Goal: Information Seeking & Learning: Learn about a topic

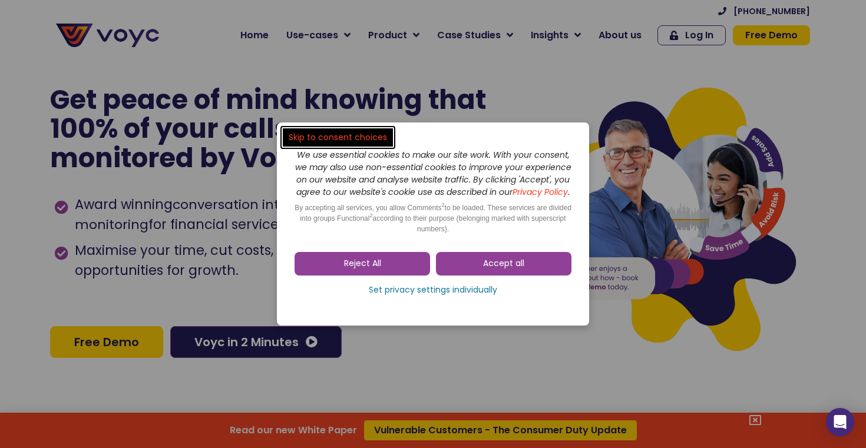
drag, startPoint x: 381, startPoint y: 268, endPoint x: 419, endPoint y: 233, distance: 51.7
click at [380, 268] on span "Reject All" at bounding box center [362, 264] width 37 height 12
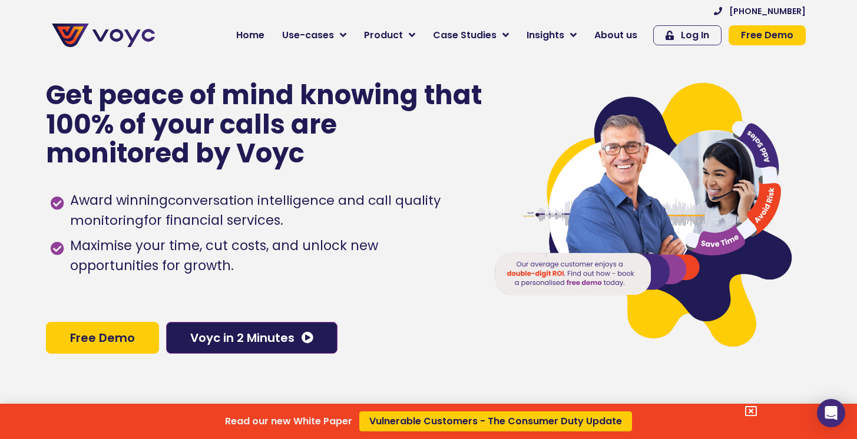
click at [609, 51] on div "Read our new White Paper Vulnerable Customers - The Consumer Duty Update" at bounding box center [428, 219] width 857 height 439
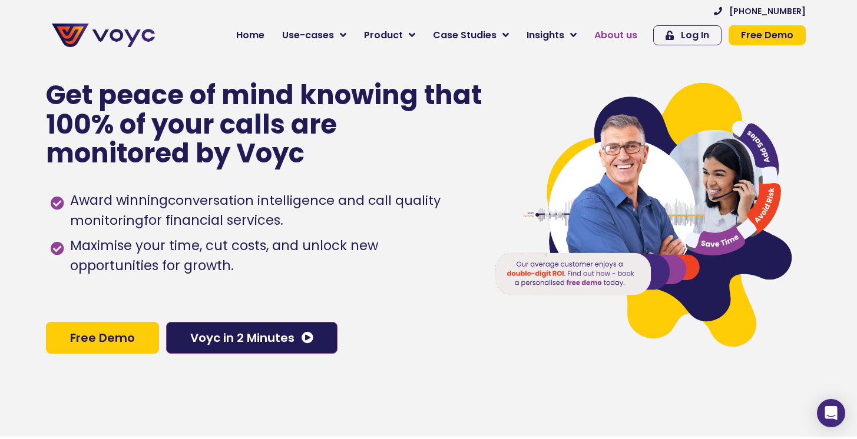
click at [621, 42] on link "About us" at bounding box center [616, 36] width 61 height 24
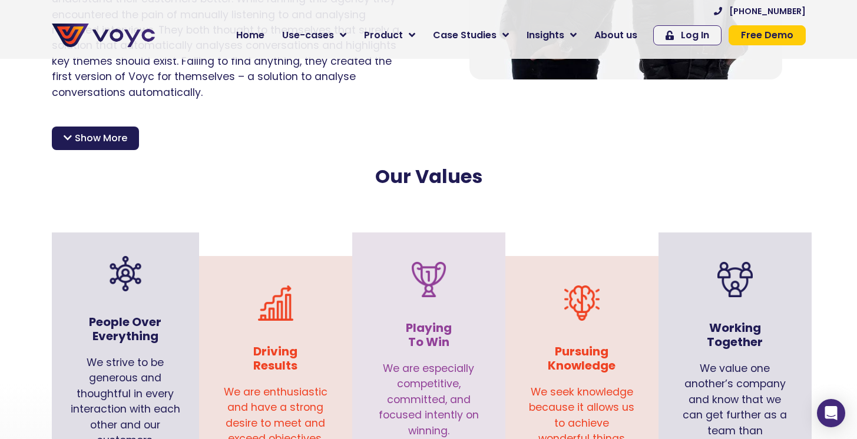
click at [100, 131] on span "Show More" at bounding box center [101, 138] width 52 height 14
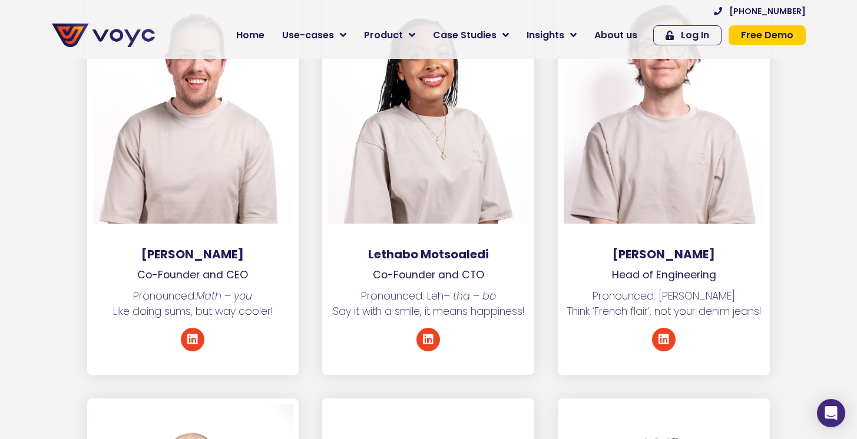
scroll to position [2060, 0]
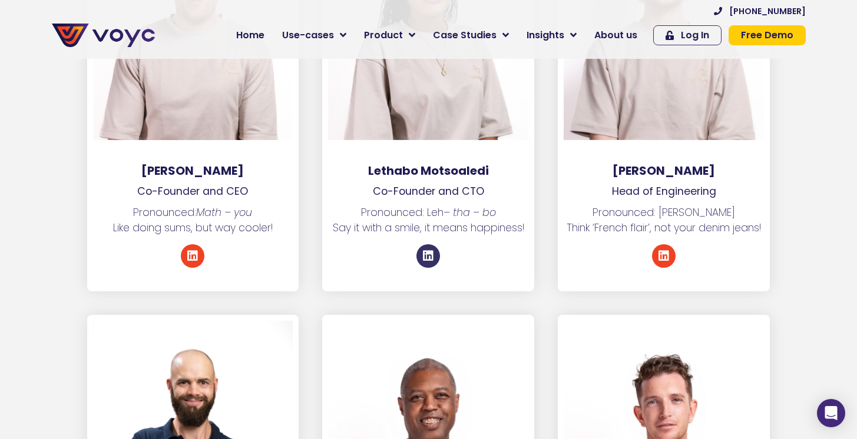
click at [432, 250] on icon at bounding box center [428, 256] width 12 height 12
click at [134, 50] on div at bounding box center [103, 29] width 115 height 47
click at [134, 45] on img at bounding box center [103, 36] width 103 height 24
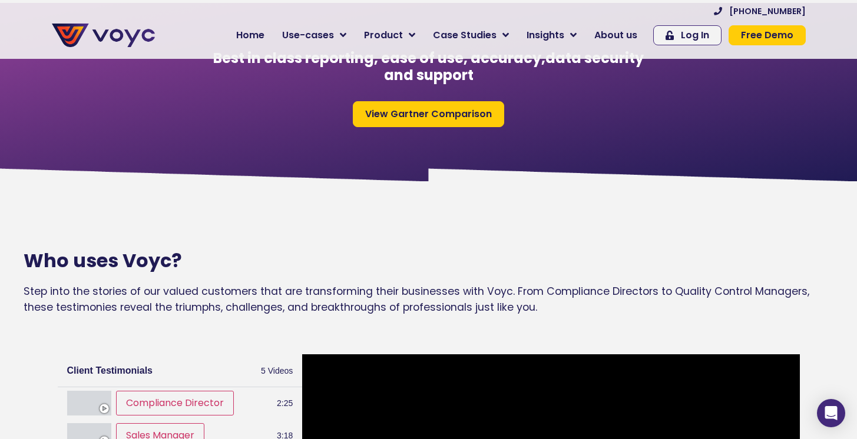
scroll to position [1027, 1]
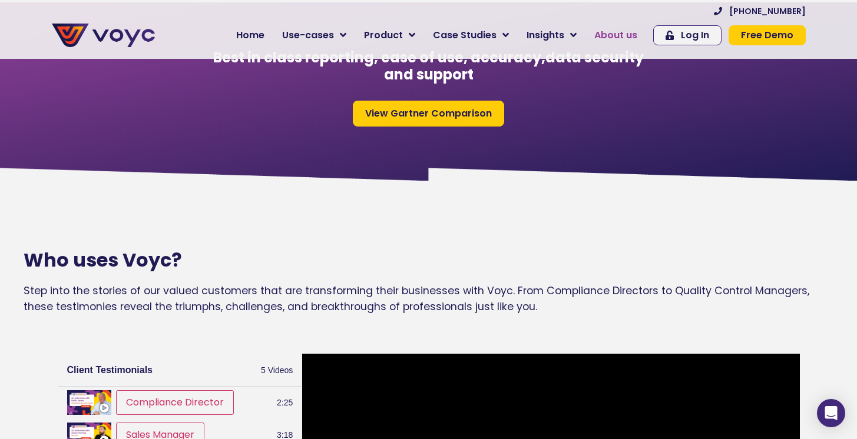
click at [599, 28] on link "About us" at bounding box center [616, 36] width 61 height 24
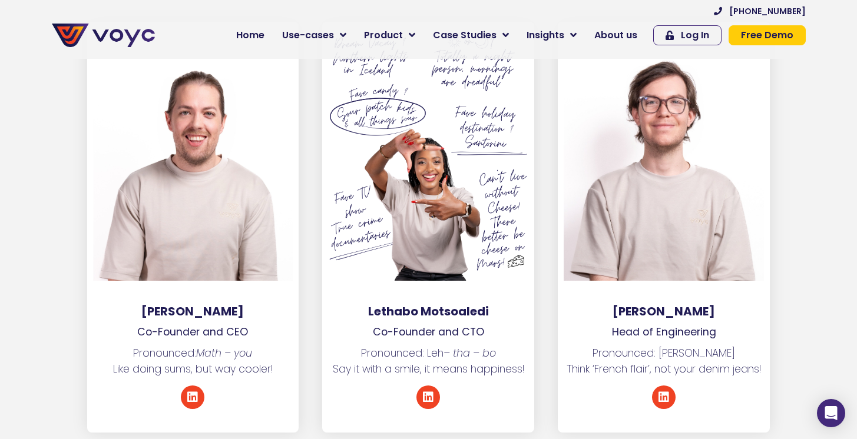
scroll to position [1731, 0]
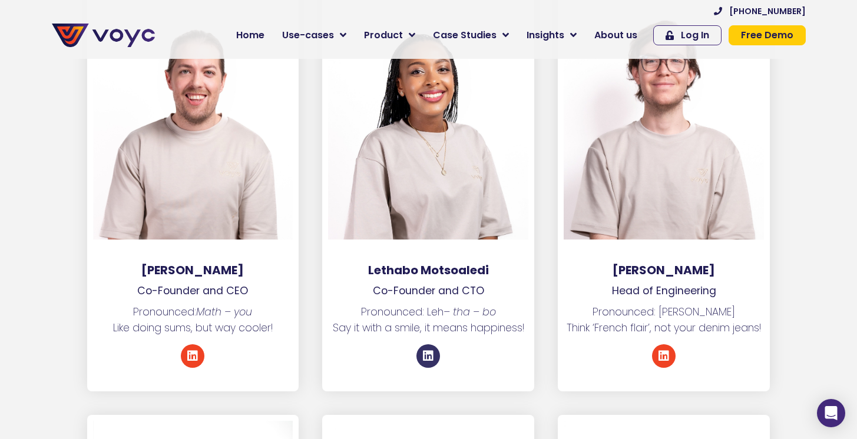
click at [428, 351] on icon at bounding box center [428, 357] width 12 height 12
